Goal: Information Seeking & Learning: Learn about a topic

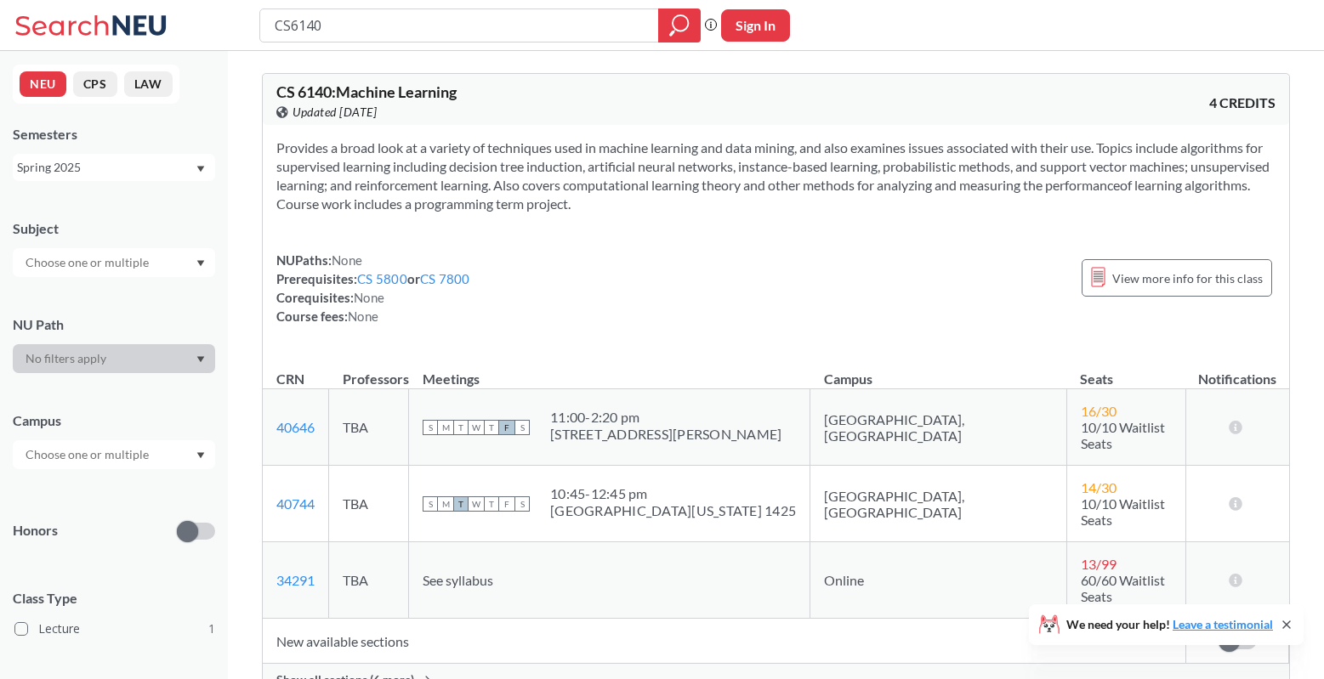
click at [386, 672] on span "Show all sections (6 more)" at bounding box center [345, 679] width 138 height 15
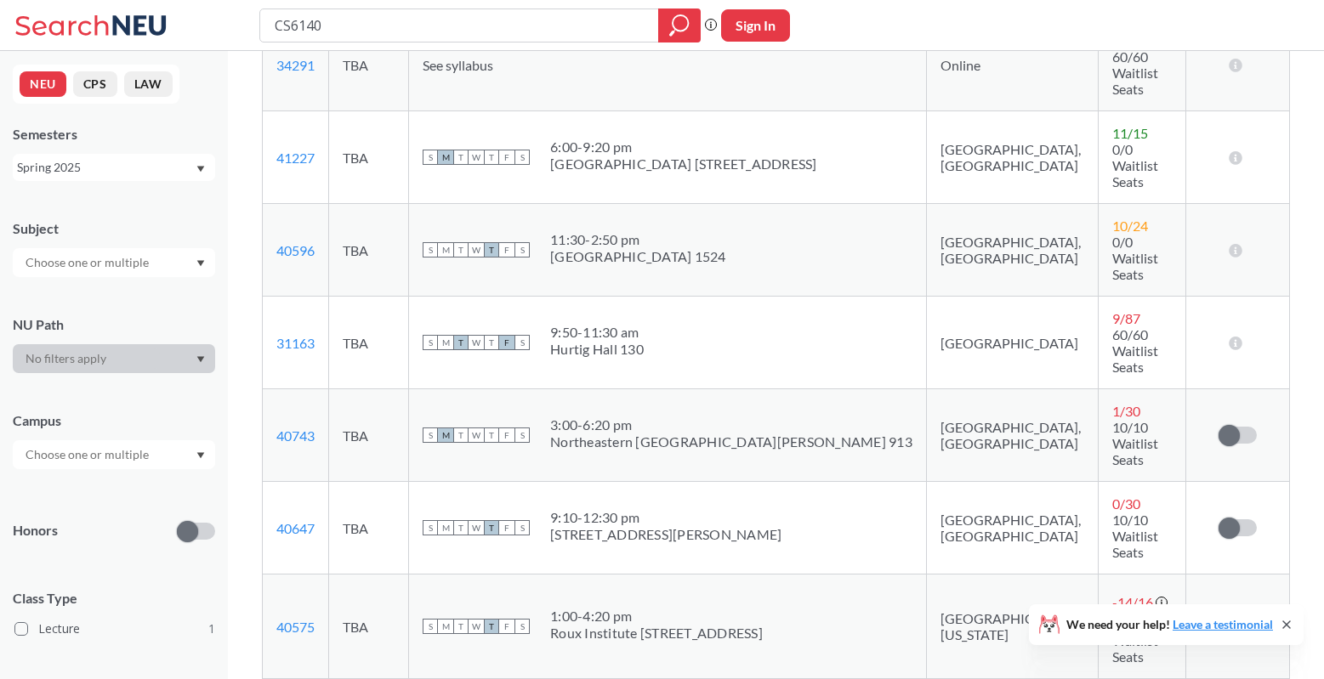
scroll to position [571, 0]
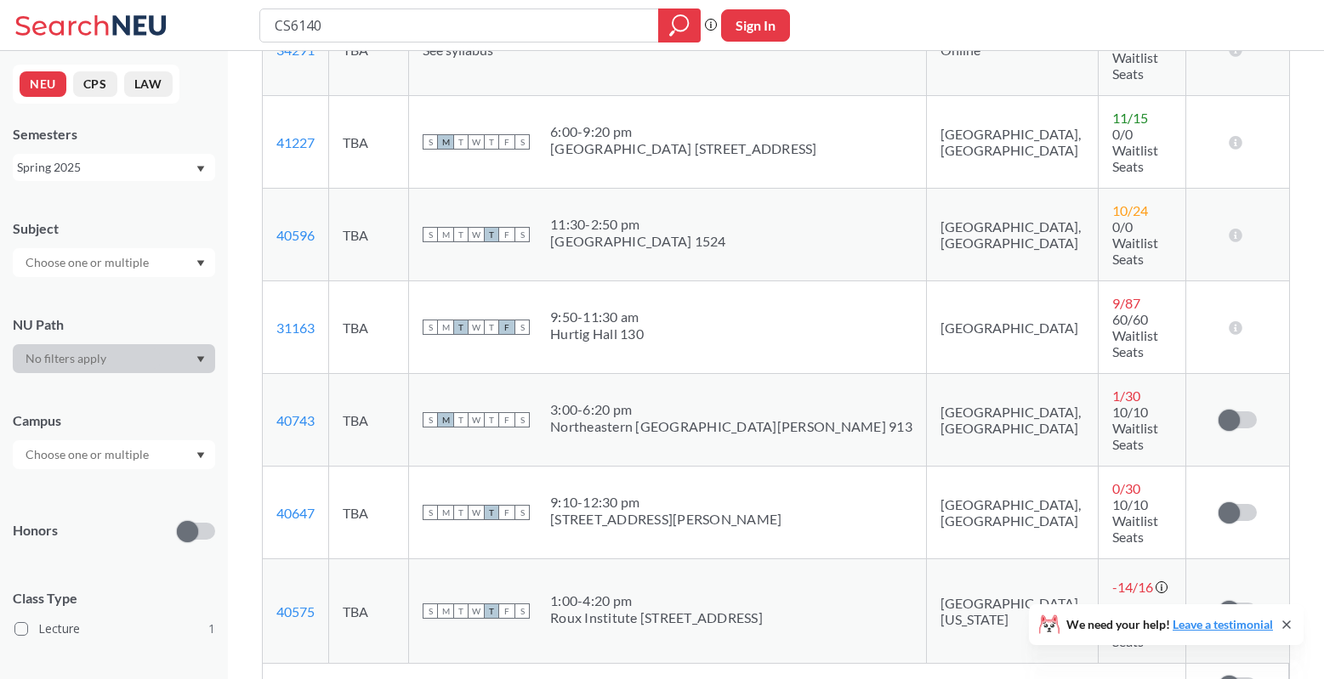
drag, startPoint x: 647, startPoint y: 232, endPoint x: 655, endPoint y: 243, distance: 13.4
click at [654, 401] on span "3:00 - 6:20 pm [GEOGRAPHIC_DATA][PERSON_NAME] 913" at bounding box center [731, 418] width 362 height 34
click at [622, 401] on div "3:00 - 6:20 pm" at bounding box center [731, 409] width 362 height 17
drag, startPoint x: 622, startPoint y: 223, endPoint x: 644, endPoint y: 262, distance: 44.5
click at [641, 374] on td "S M T W T F S 3:00 - 6:20 pm [GEOGRAPHIC_DATA][PERSON_NAME] 913" at bounding box center [668, 420] width 518 height 93
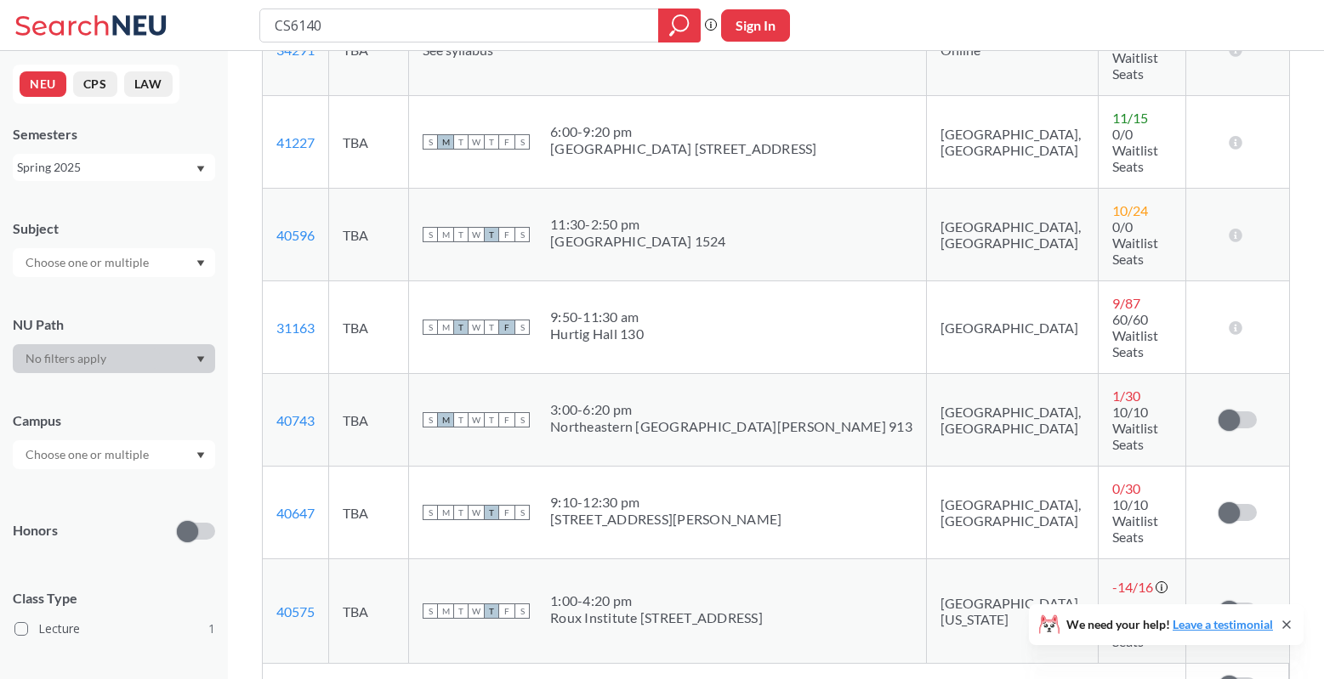
drag, startPoint x: 610, startPoint y: 235, endPoint x: 622, endPoint y: 262, distance: 28.9
click at [621, 374] on td "S M T W T F S 3:00 - 6:20 pm [GEOGRAPHIC_DATA][PERSON_NAME] 913" at bounding box center [668, 420] width 518 height 93
drag, startPoint x: 599, startPoint y: 227, endPoint x: 640, endPoint y: 272, distance: 60.8
click at [636, 374] on td "S M T W T F S 3:00 - 6:20 pm [GEOGRAPHIC_DATA][PERSON_NAME] 913" at bounding box center [668, 420] width 518 height 93
click at [613, 401] on div "3:00 - 6:20 pm" at bounding box center [731, 409] width 362 height 17
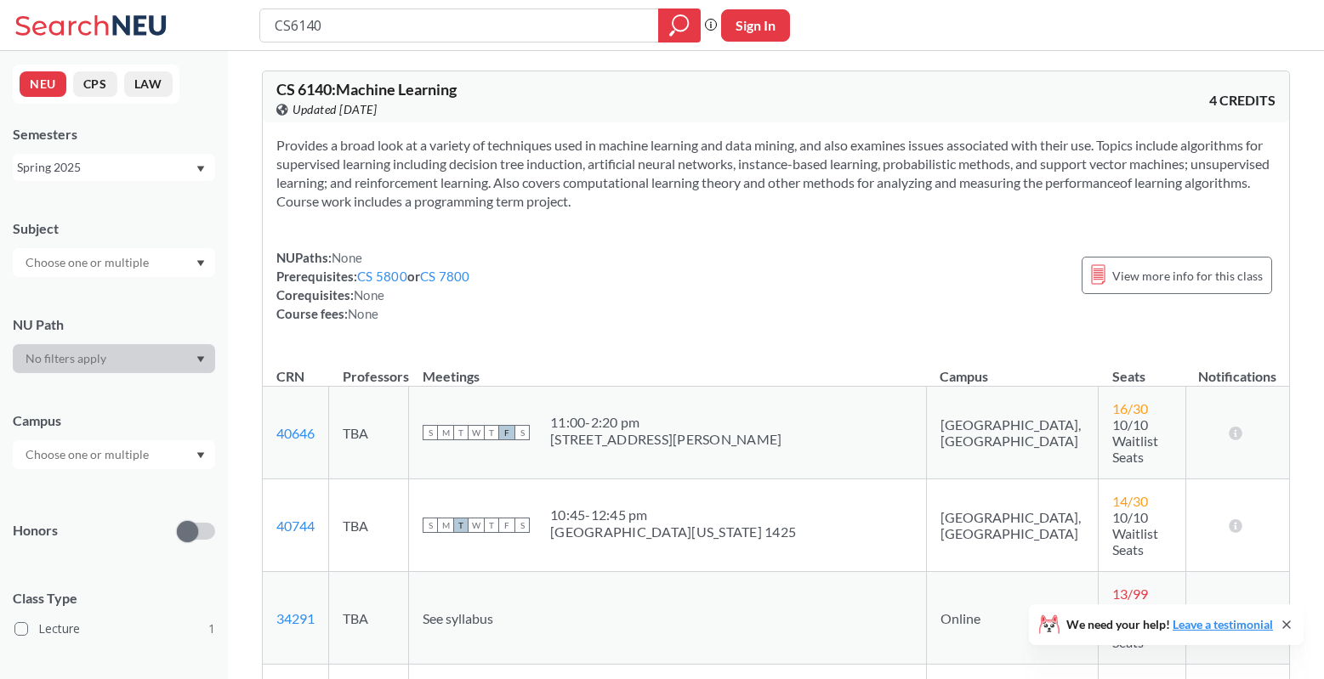
scroll to position [0, 0]
click at [1160, 282] on span "View more info for this class" at bounding box center [1187, 278] width 150 height 21
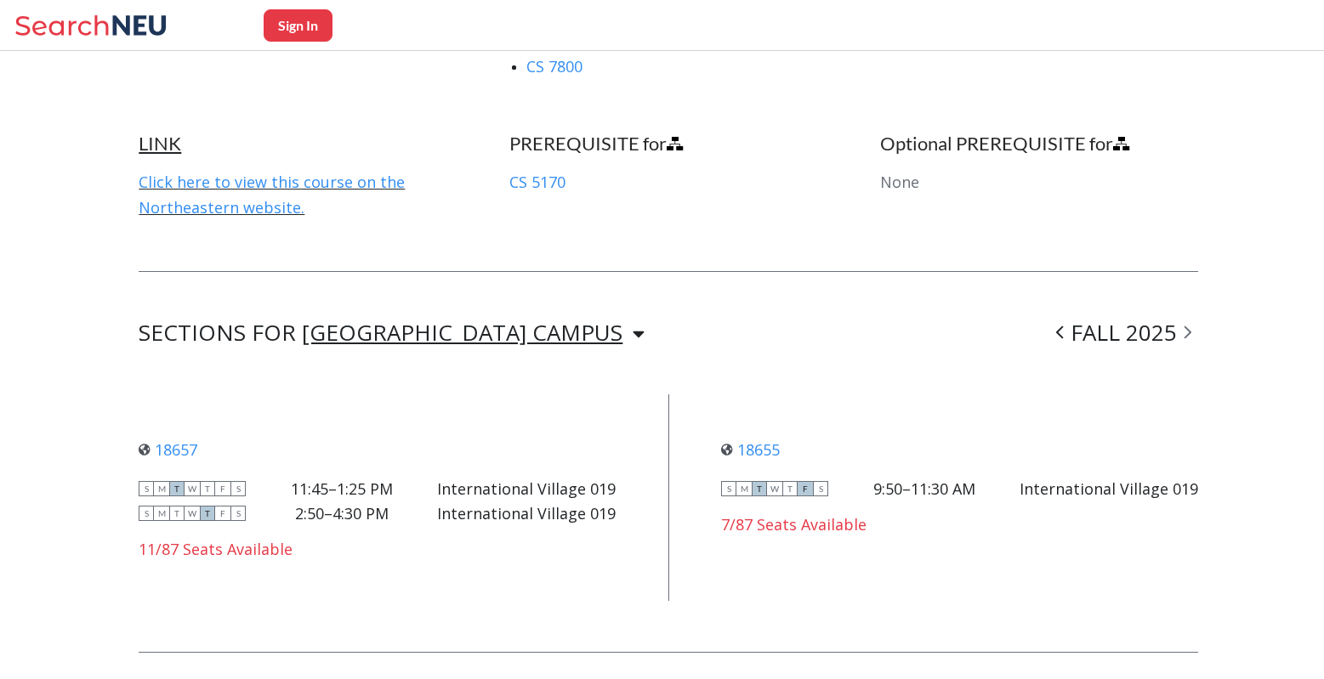
scroll to position [1168, 0]
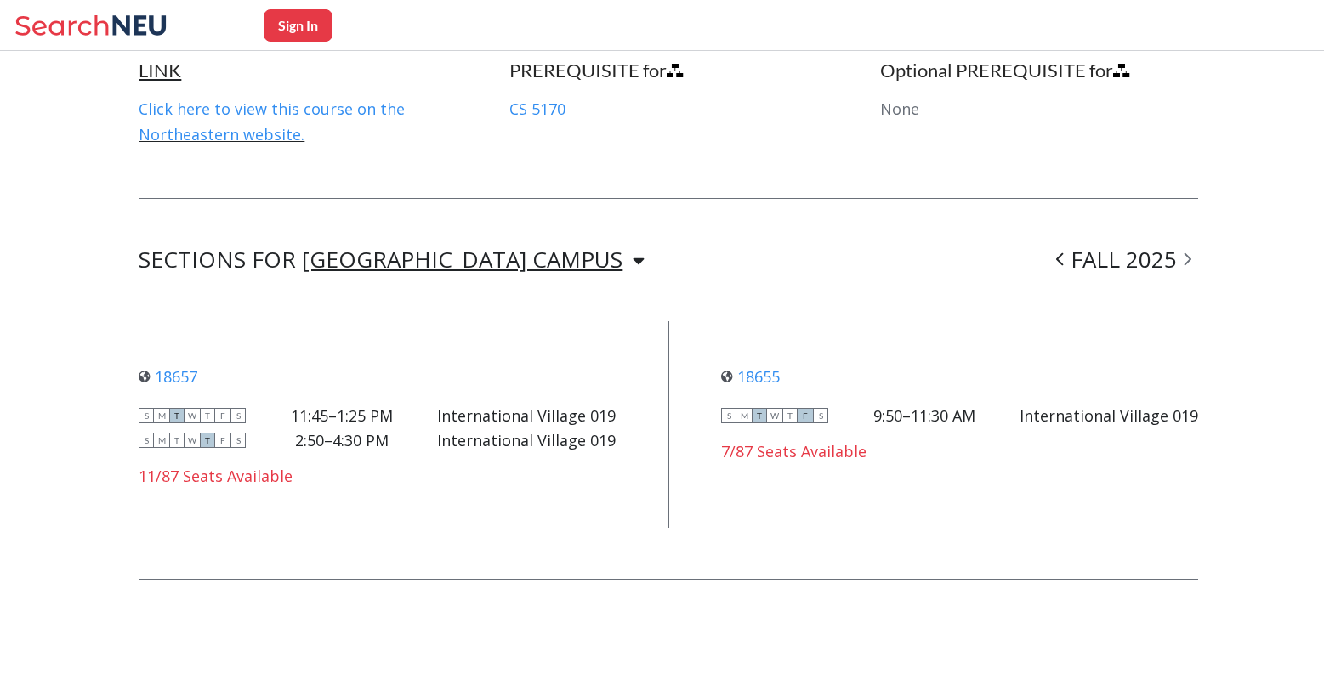
click at [1143, 258] on div "FALL 2025" at bounding box center [1123, 260] width 149 height 20
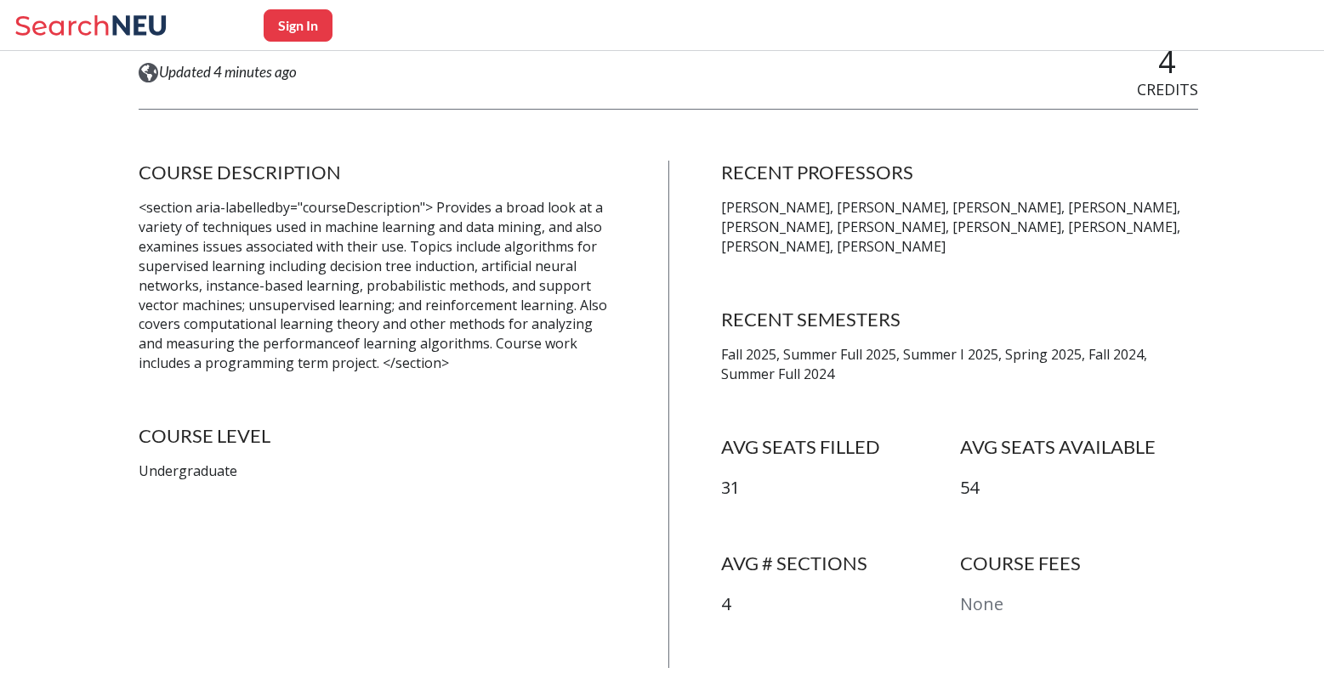
scroll to position [0, 0]
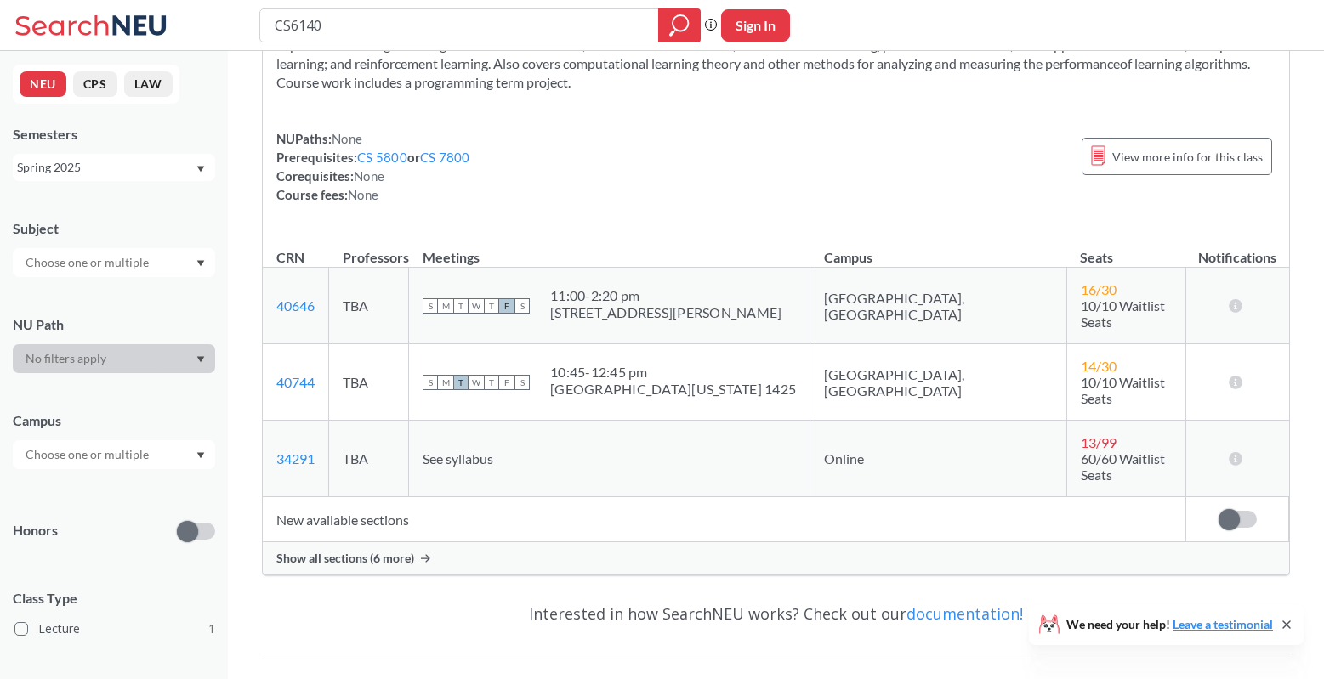
scroll to position [253, 0]
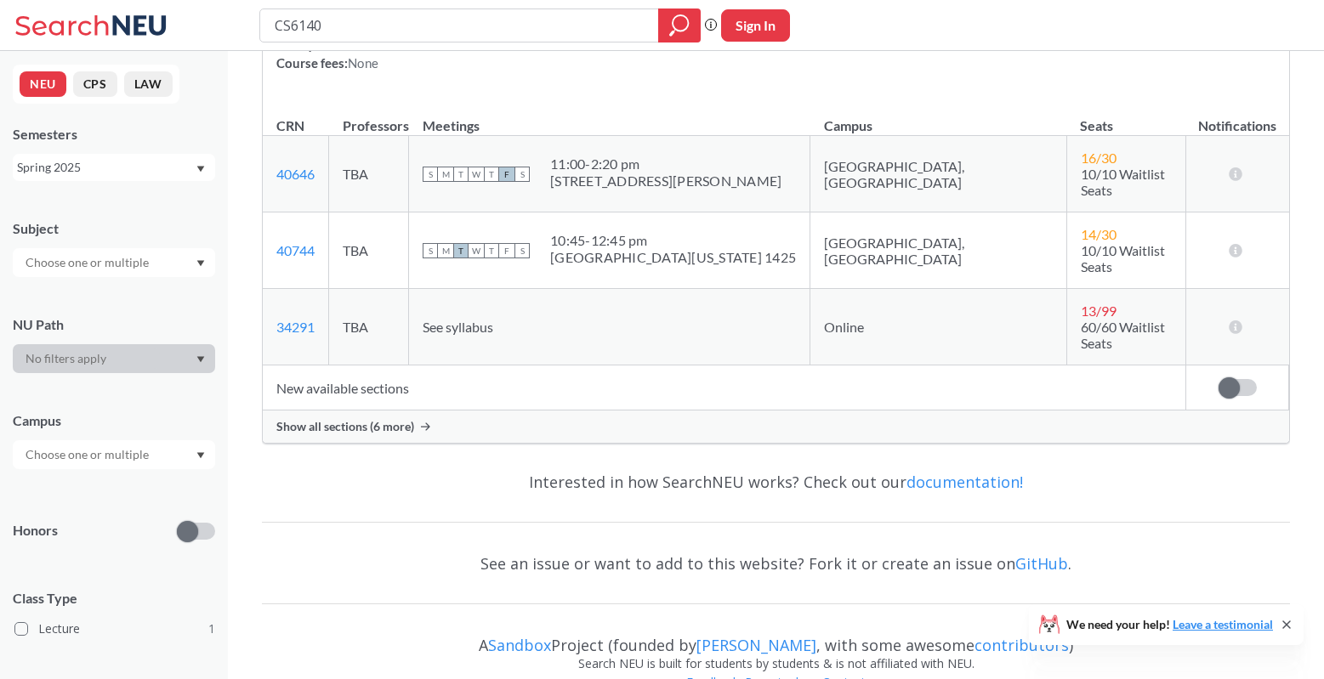
click at [349, 419] on span "Show all sections (6 more)" at bounding box center [345, 426] width 138 height 15
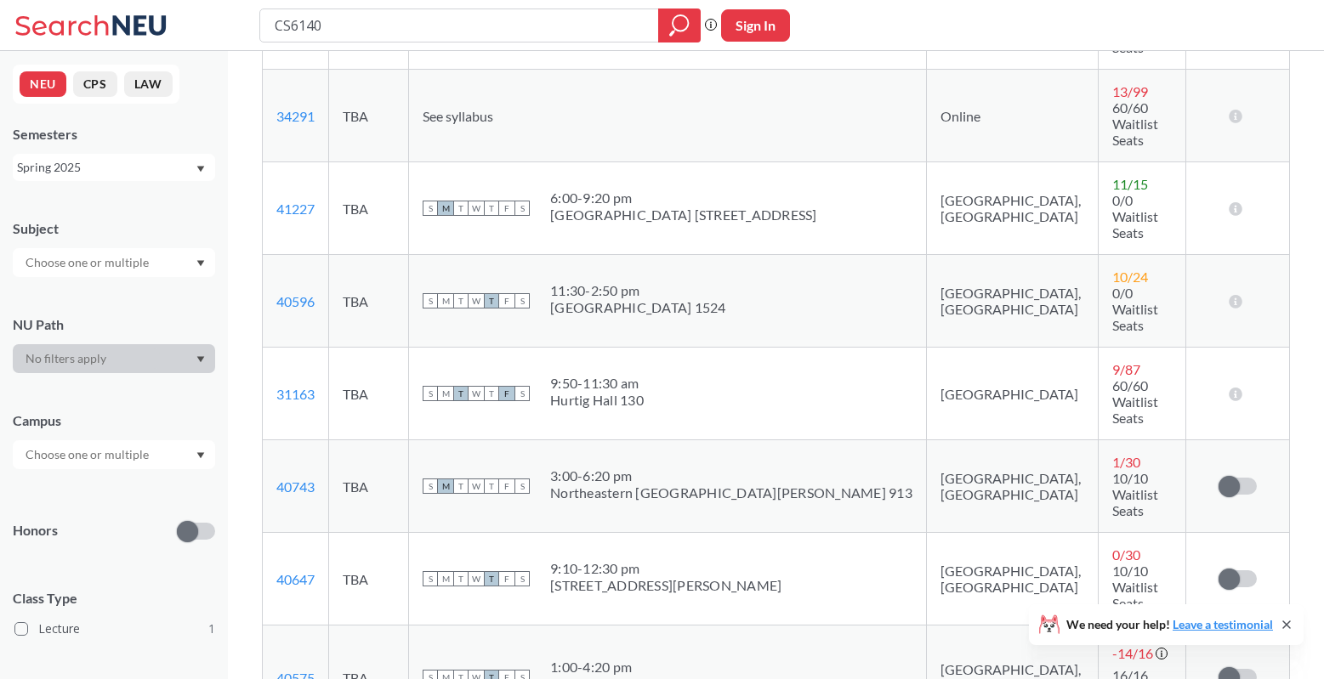
scroll to position [508, 0]
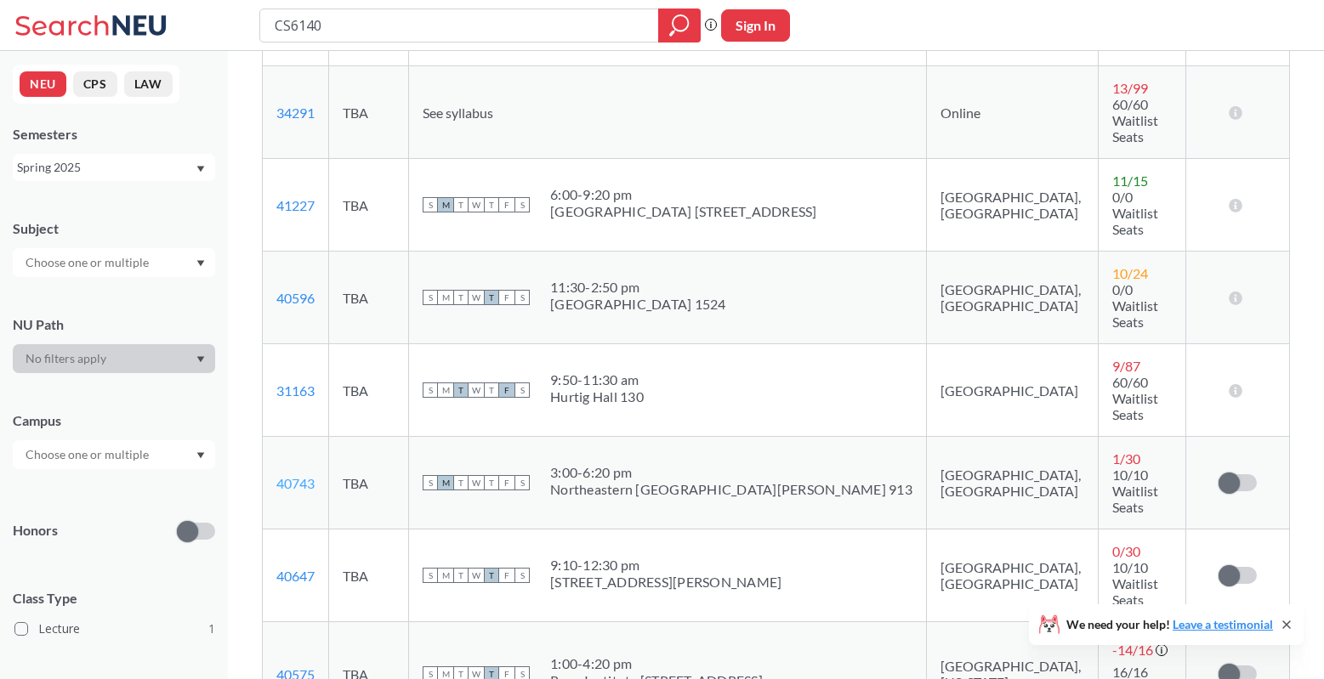
click at [299, 475] on link "40743" at bounding box center [295, 483] width 38 height 16
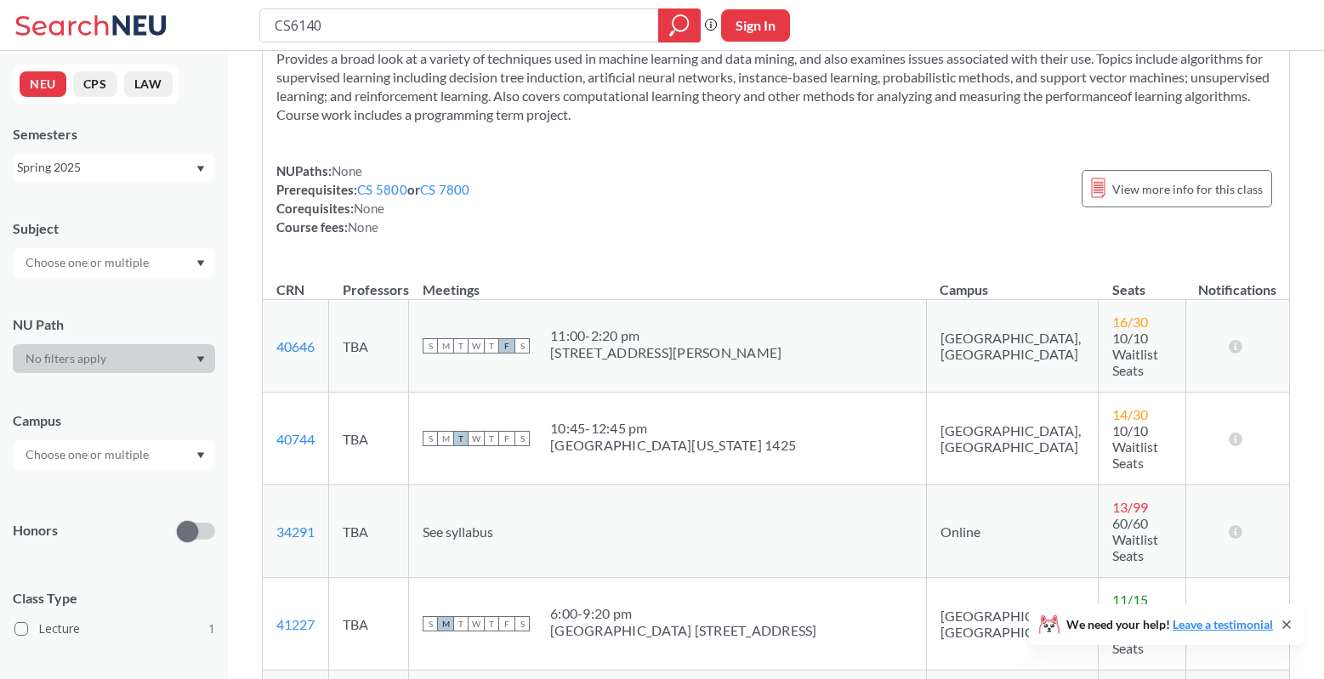
scroll to position [0, 0]
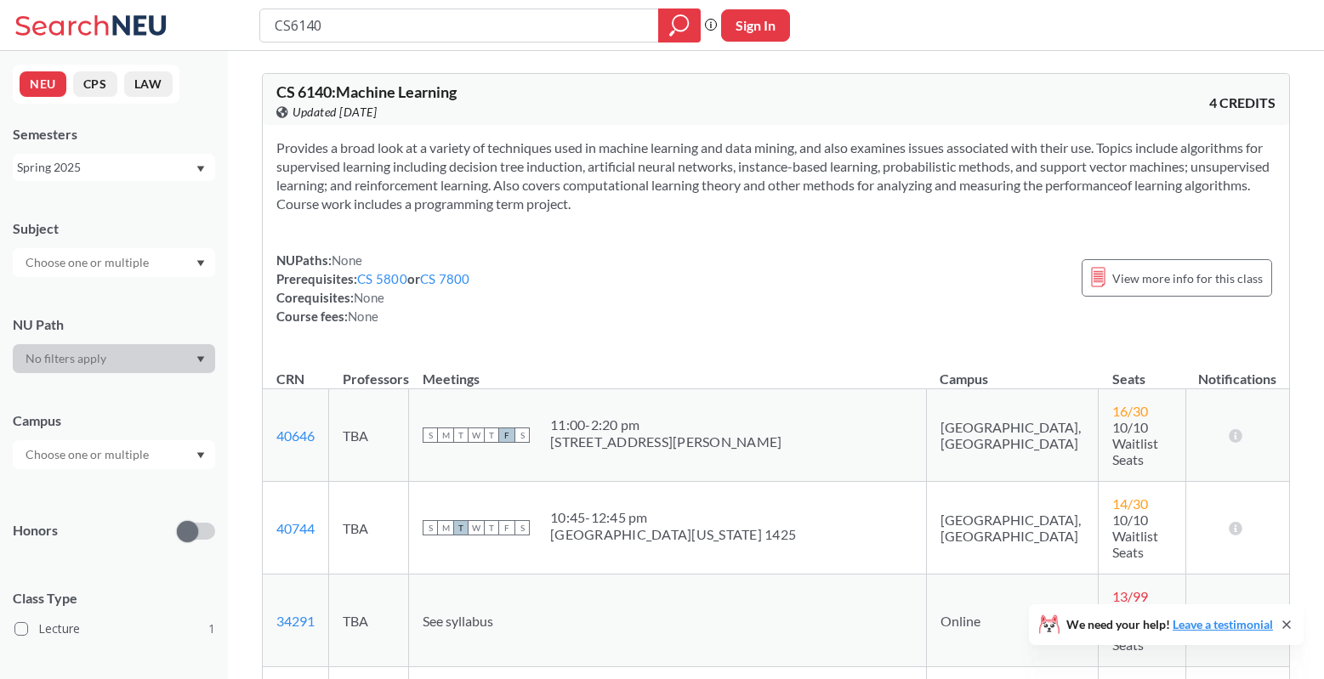
click at [1290, 625] on icon at bounding box center [1286, 625] width 14 height 14
